Goal: Transaction & Acquisition: Purchase product/service

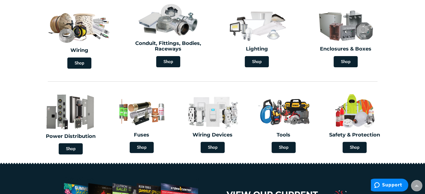
scroll to position [133, 0]
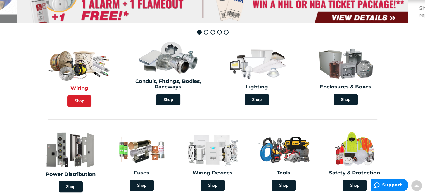
click at [82, 99] on span "Shop" at bounding box center [79, 101] width 24 height 11
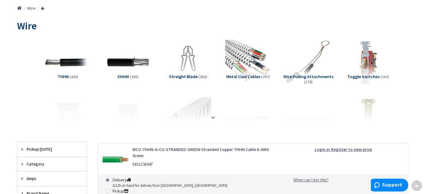
scroll to position [65, 0]
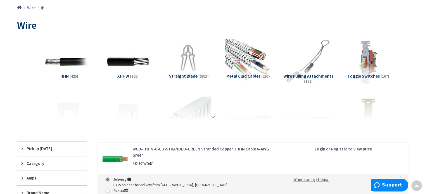
click at [211, 115] on strong at bounding box center [213, 117] width 7 height 6
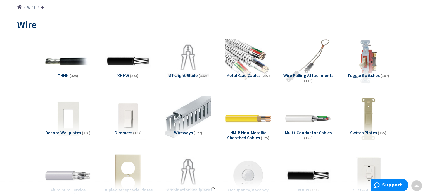
scroll to position [0, 0]
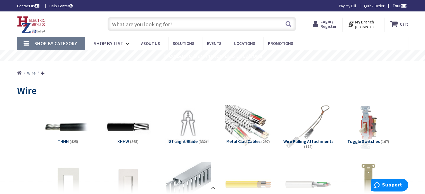
click at [168, 22] on input "text" at bounding box center [202, 24] width 189 height 14
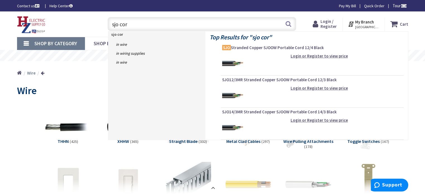
type input "sjo cord"
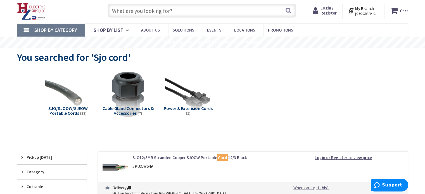
click at [72, 112] on span "SJO/SJOOW/SJEOW Portable Cords" at bounding box center [67, 111] width 39 height 11
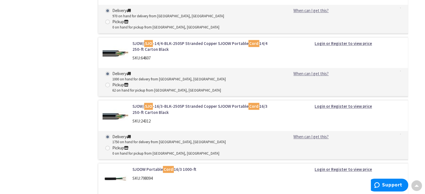
scroll to position [827, 0]
drag, startPoint x: 176, startPoint y: 80, endPoint x: 162, endPoint y: 77, distance: 13.9
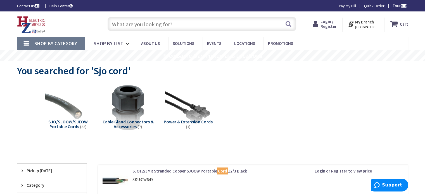
click at [167, 23] on input "text" at bounding box center [202, 24] width 189 height 14
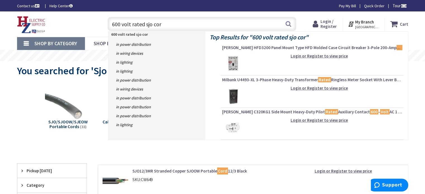
type input "600 volt rated sjo cord"
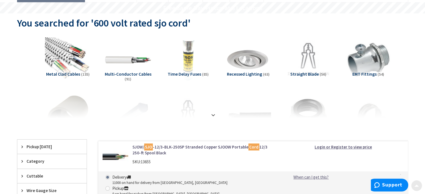
scroll to position [48, 0]
click at [214, 114] on strong at bounding box center [213, 115] width 7 height 6
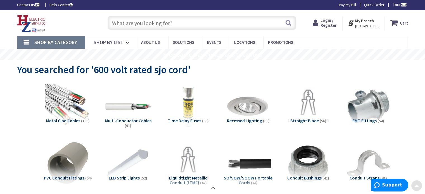
scroll to position [0, 0]
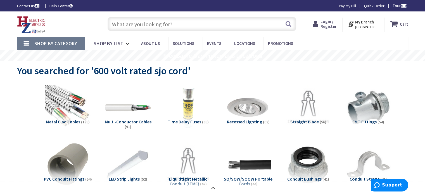
click at [130, 120] on span "Multi-Conductor Cables" at bounding box center [128, 122] width 47 height 6
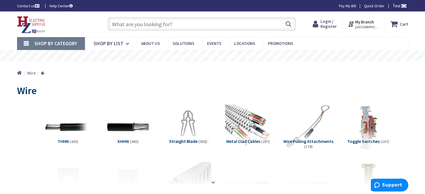
click at [145, 27] on input "text" at bounding box center [202, 24] width 189 height 14
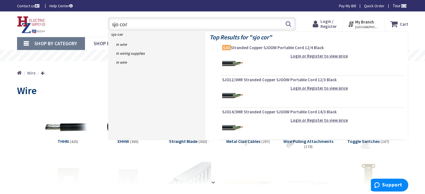
type input "sjo cord"
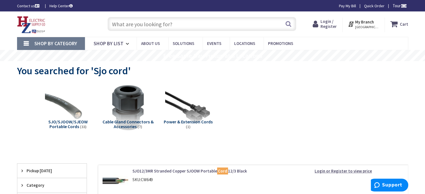
click at [57, 123] on span "SJO/SJOOW/SJEOW Portable Cords" at bounding box center [67, 124] width 39 height 11
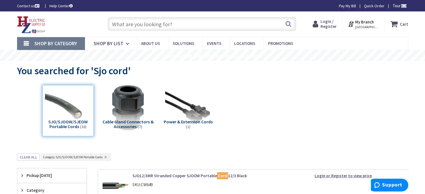
click at [161, 25] on input "text" at bounding box center [202, 24] width 189 height 14
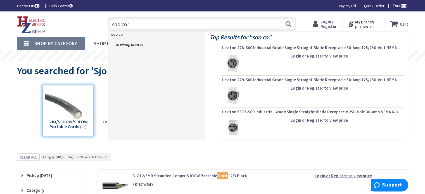
type input "soo cord"
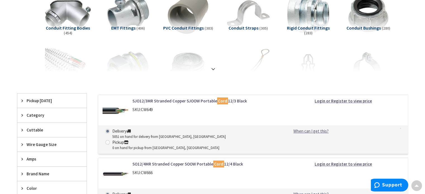
scroll to position [180, 0]
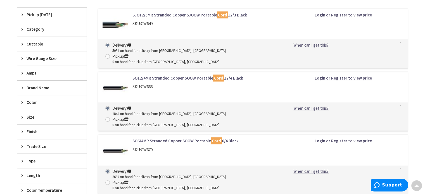
click at [164, 75] on link "SO12/4MR Stranded Copper SOOW Portable Cord 12/4 Black" at bounding box center [203, 78] width 142 height 6
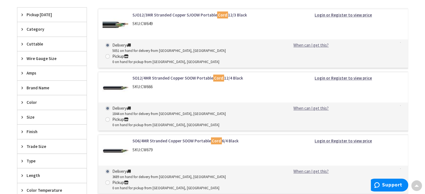
click at [164, 75] on link "SO12/4MR Stranded Copper SOOW Portable Cord 12/4 Black" at bounding box center [203, 78] width 142 height 6
